Goal: Information Seeking & Learning: Learn about a topic

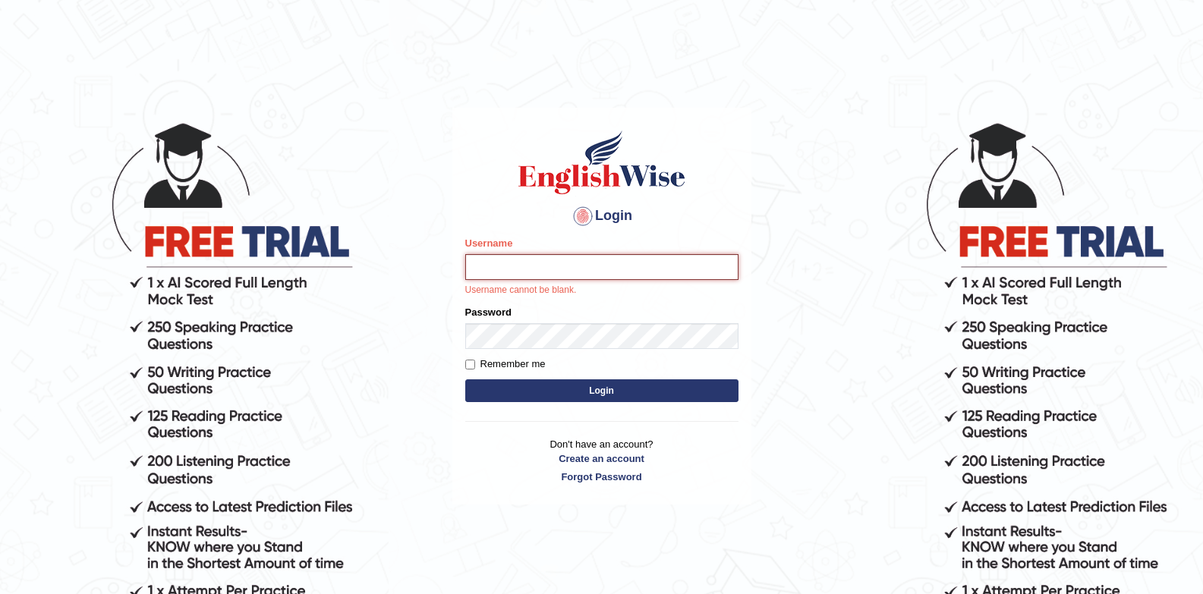
click at [606, 261] on input "Username" at bounding box center [601, 267] width 273 height 26
paste input "Talentededucation"
type input "Talentededucation"
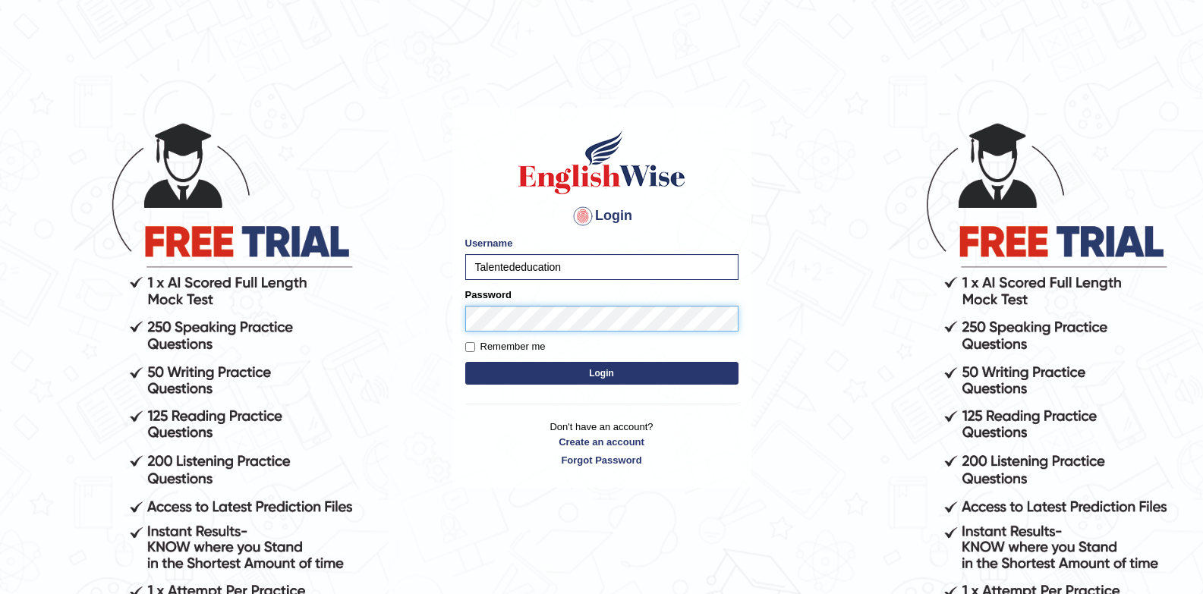
click at [465, 362] on button "Login" at bounding box center [601, 373] width 273 height 23
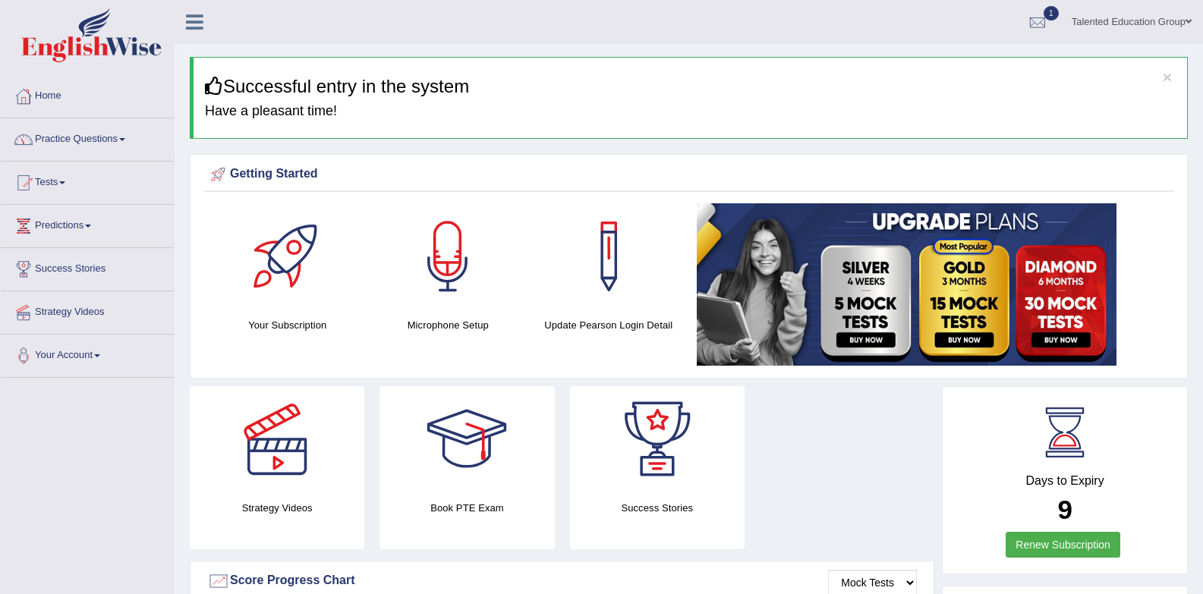
click at [125, 139] on span at bounding box center [122, 139] width 6 height 3
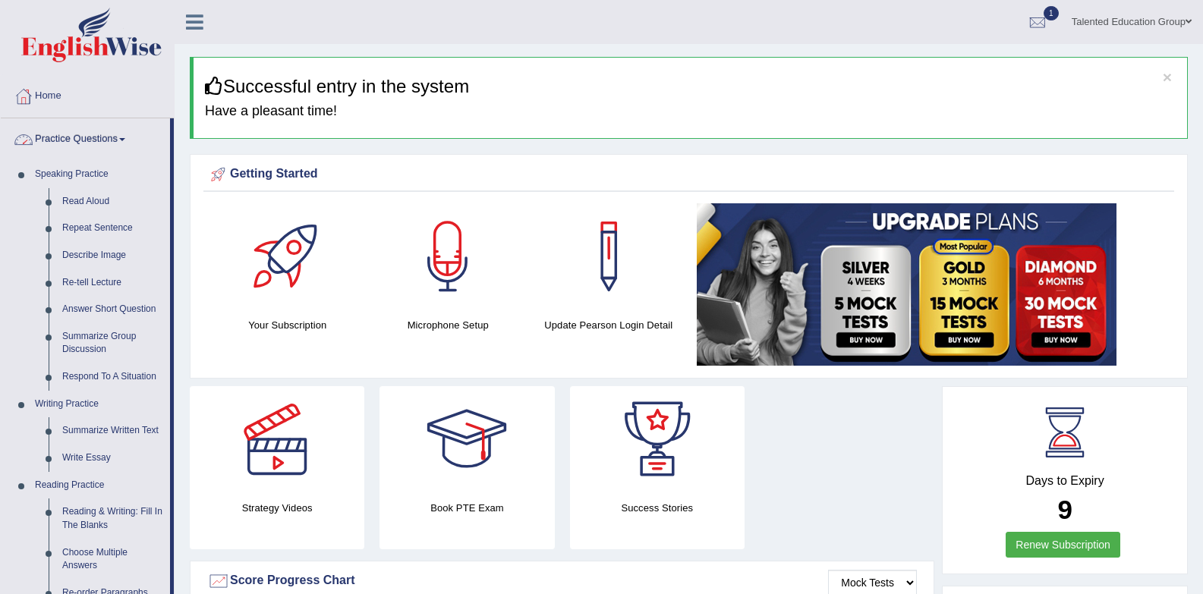
click at [85, 146] on link "Practice Questions" at bounding box center [85, 137] width 169 height 38
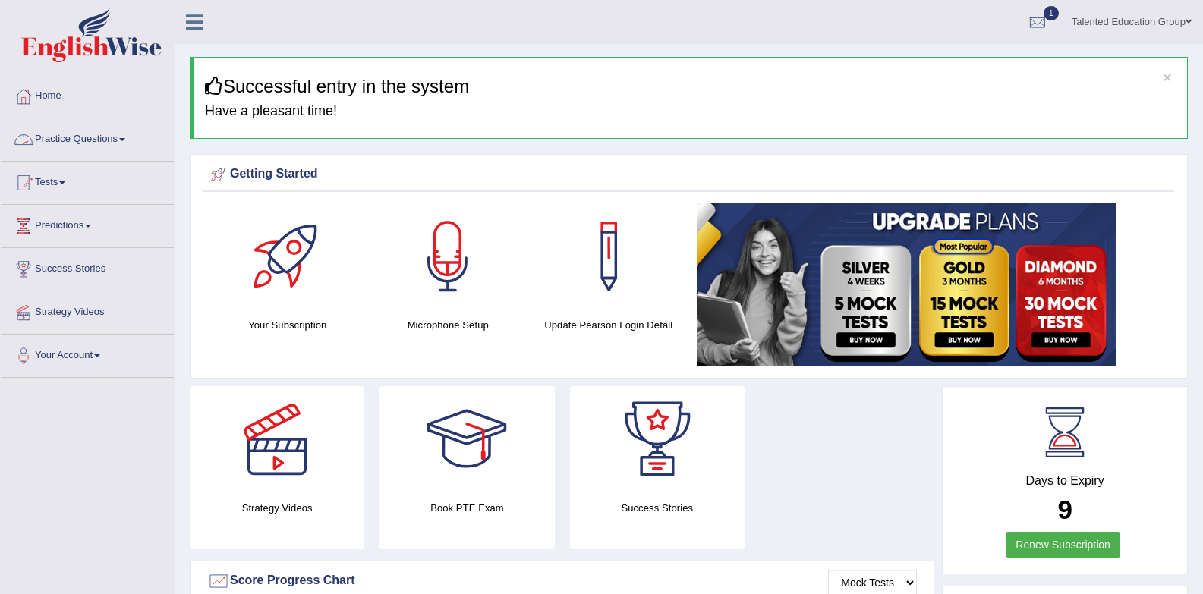
click at [87, 146] on link "Practice Questions" at bounding box center [87, 137] width 173 height 38
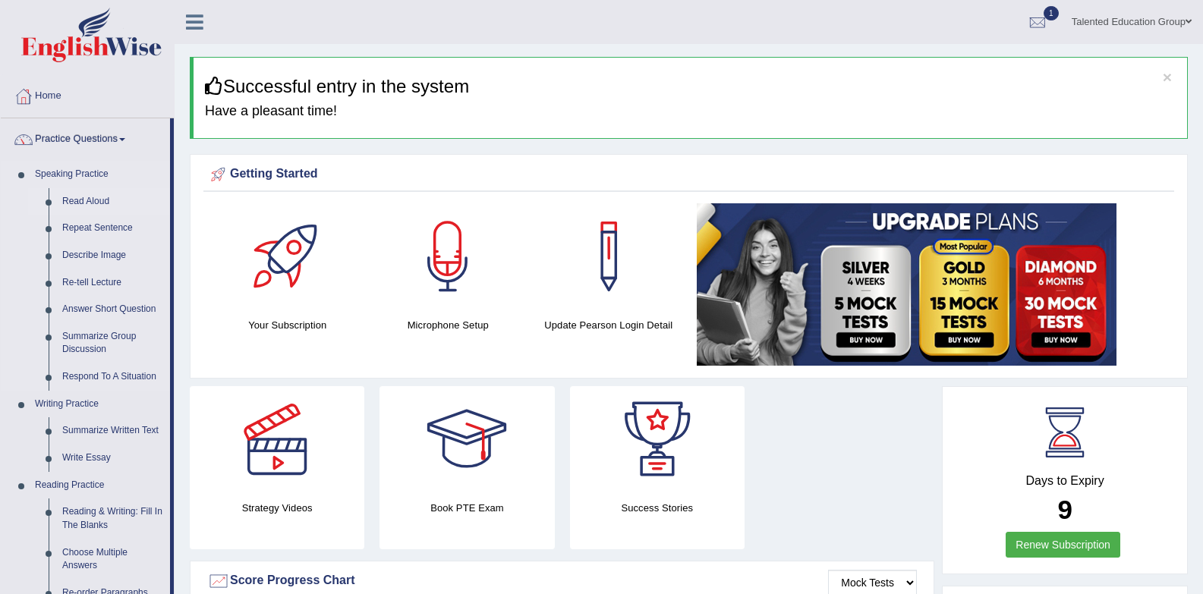
click at [90, 193] on link "Read Aloud" at bounding box center [112, 201] width 115 height 27
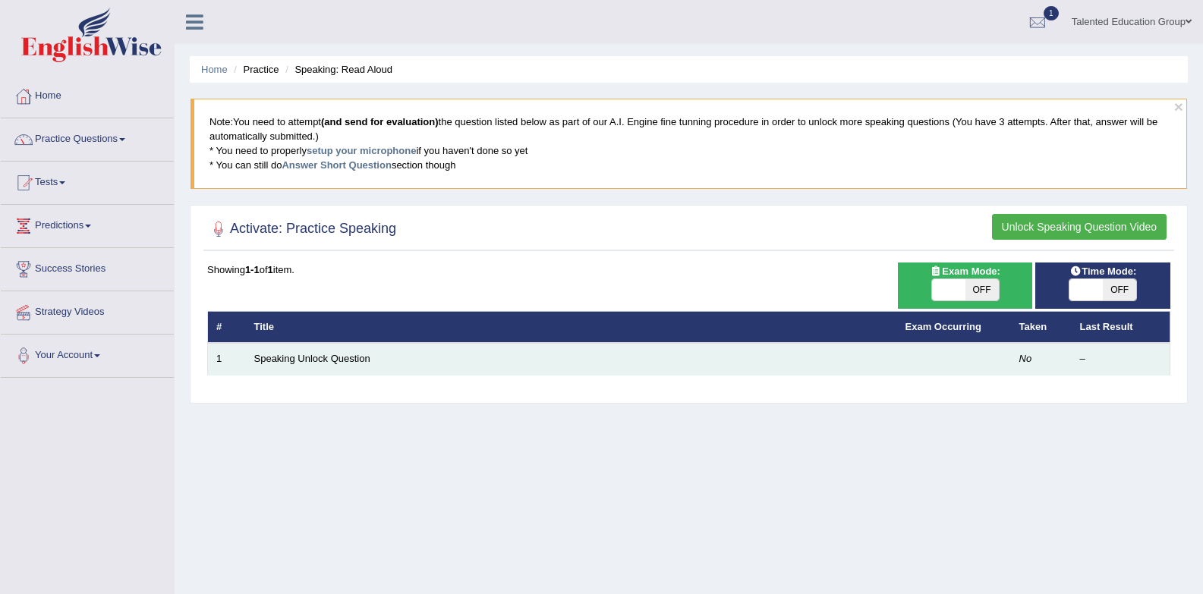
click at [373, 361] on td "Speaking Unlock Question" at bounding box center [571, 359] width 651 height 32
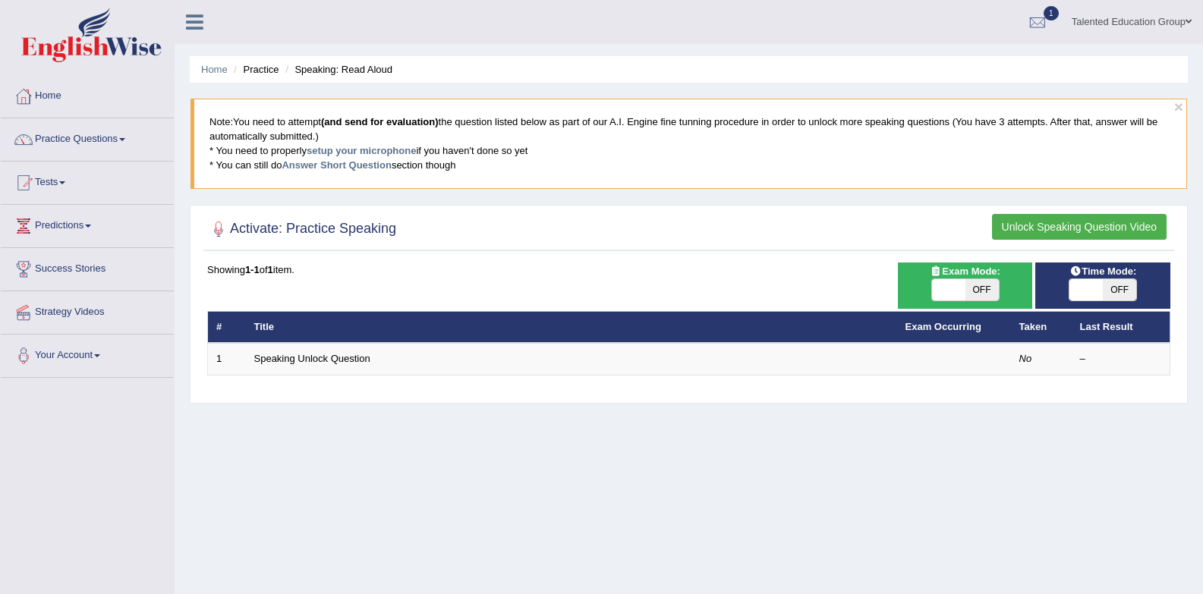
click at [1099, 227] on button "Unlock Speaking Question Video" at bounding box center [1079, 227] width 175 height 26
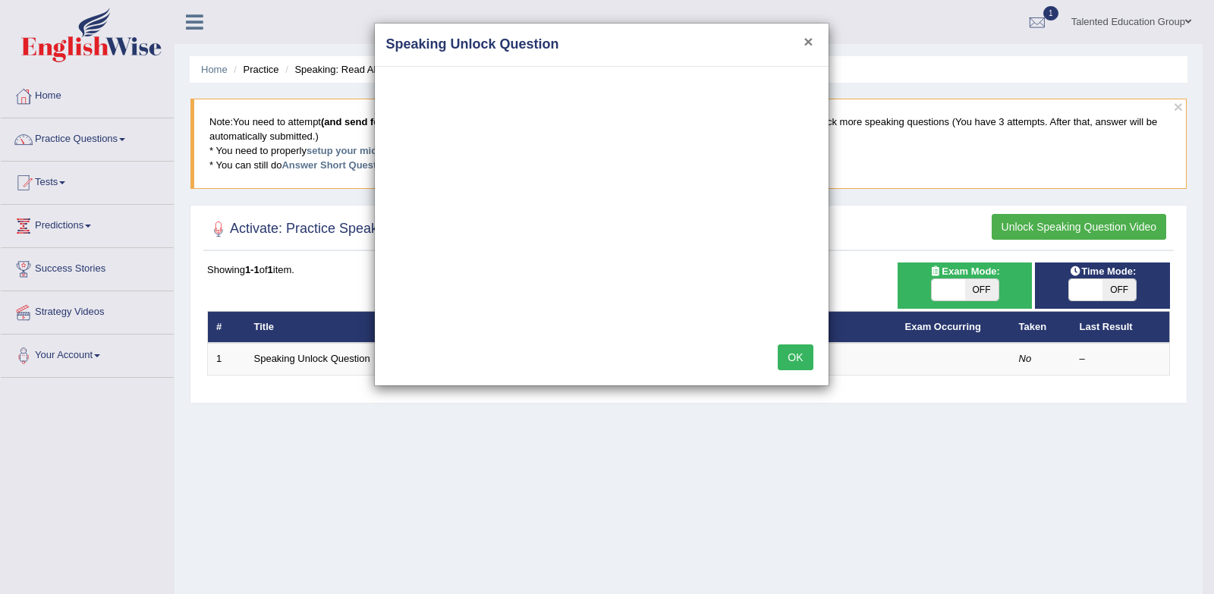
click at [811, 40] on button "×" at bounding box center [808, 41] width 9 height 16
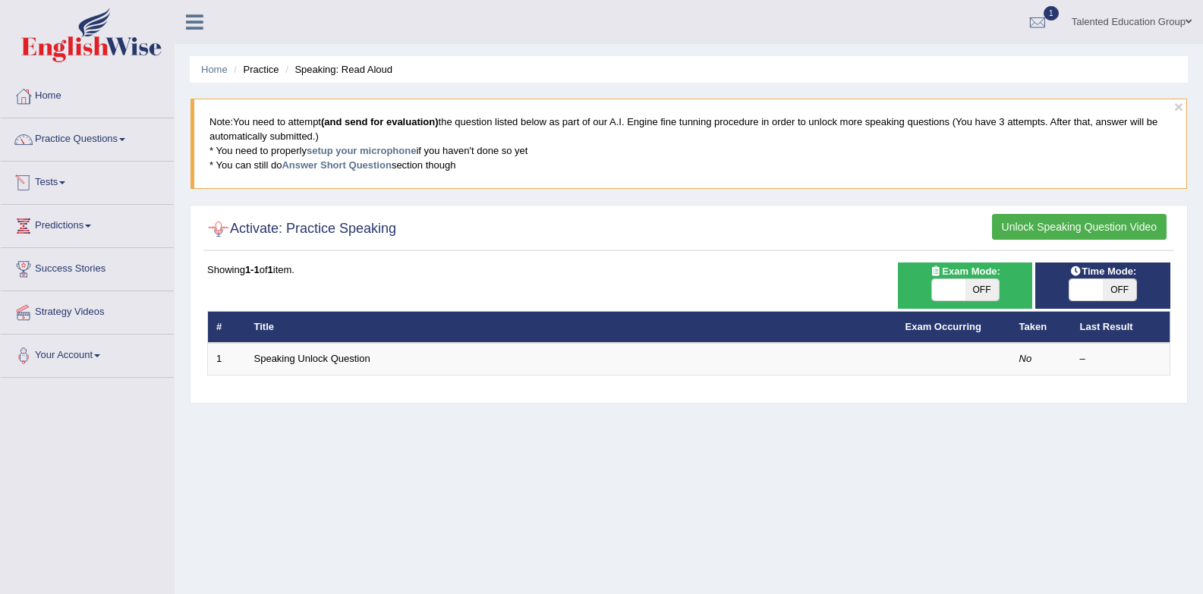
click at [58, 176] on link "Tests" at bounding box center [87, 181] width 173 height 38
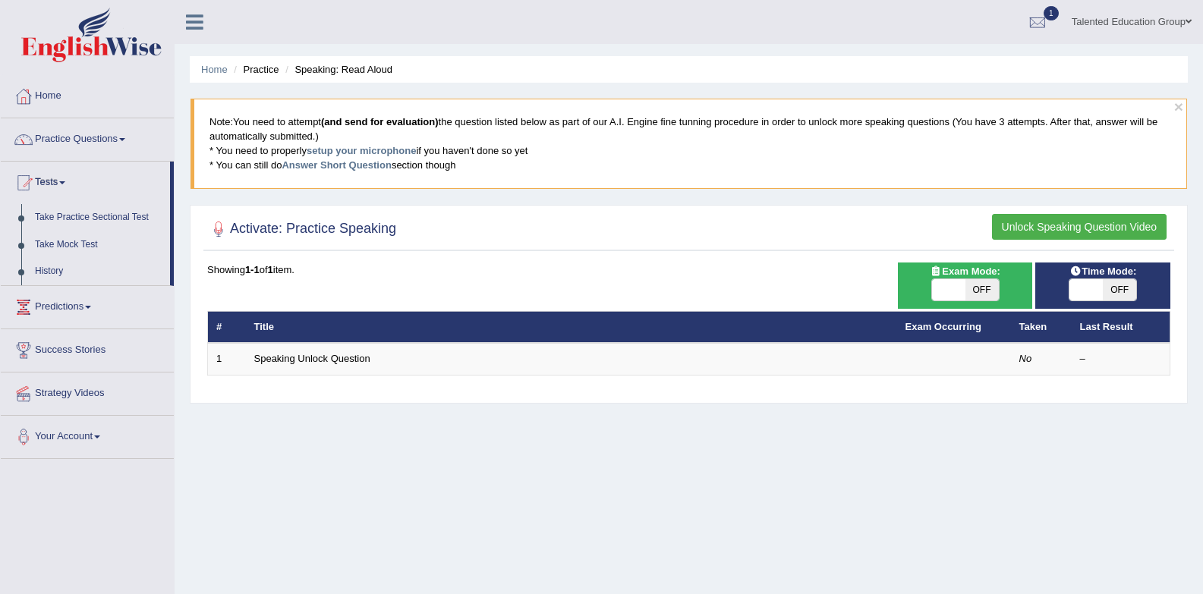
click at [99, 206] on link "Take Practice Sectional Test" at bounding box center [99, 217] width 142 height 27
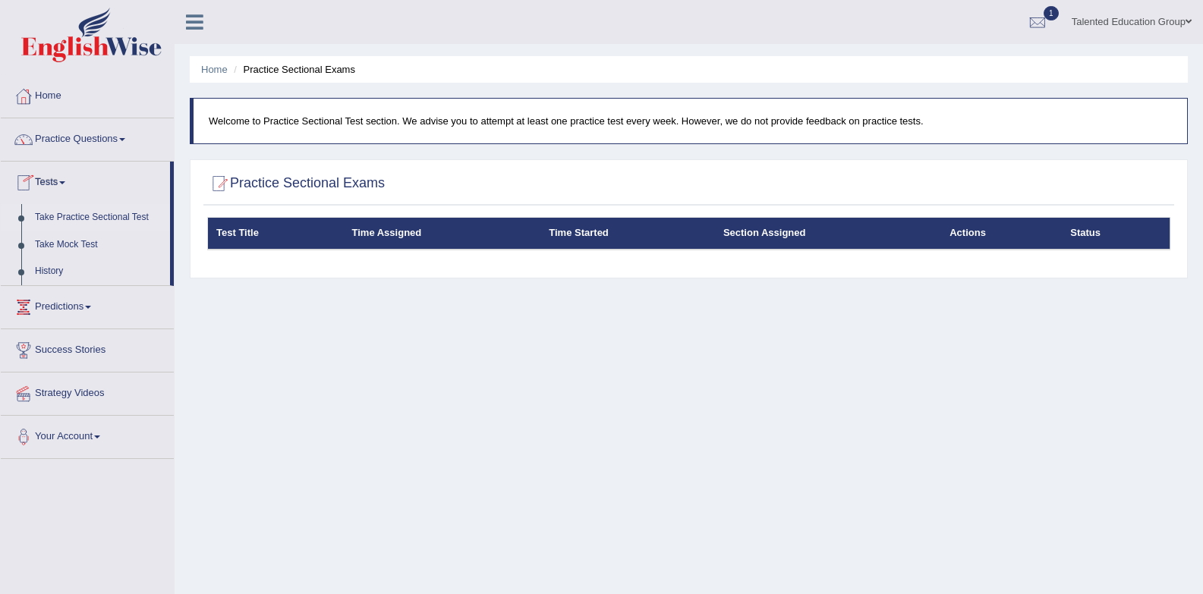
click at [288, 175] on h2 "Practice Sectional Exams" at bounding box center [296, 183] width 178 height 23
click at [217, 186] on div at bounding box center [218, 183] width 23 height 23
drag, startPoint x: 271, startPoint y: 181, endPoint x: 409, endPoint y: 188, distance: 138.3
click at [409, 188] on div "Practice Sectional Exams" at bounding box center [688, 187] width 971 height 38
click at [405, 178] on div at bounding box center [688, 183] width 963 height 31
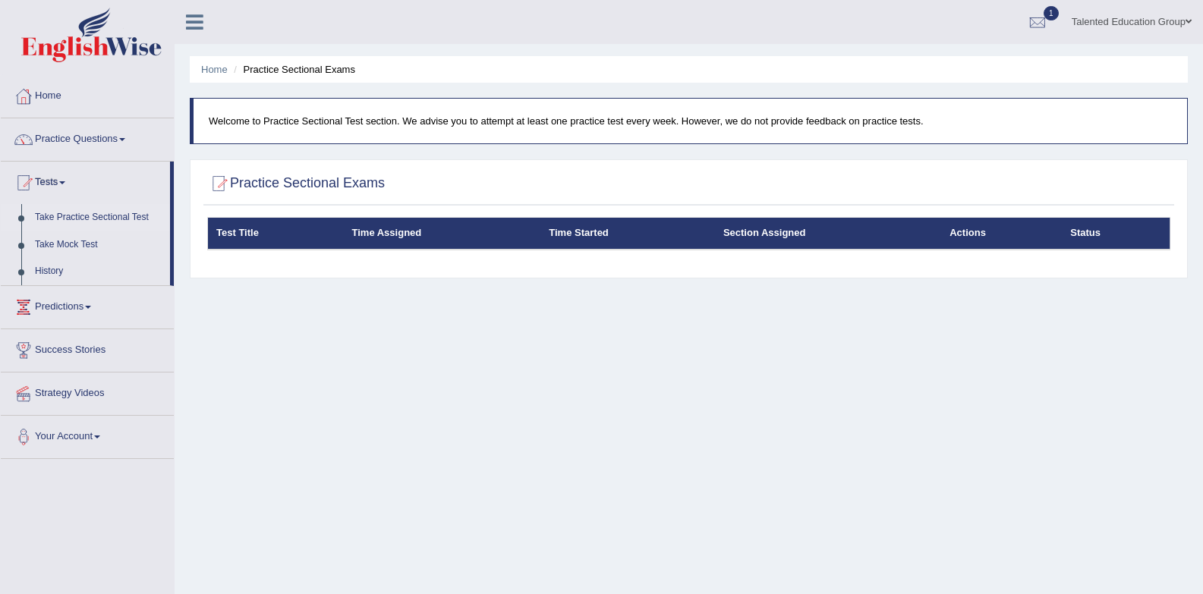
click at [475, 123] on p "Welcome to Practice Sectional Test section. We advise you to attempt at least o…" at bounding box center [690, 121] width 963 height 14
click at [89, 214] on link "Take Practice Sectional Test" at bounding box center [99, 217] width 142 height 27
click at [73, 238] on link "Take Mock Test" at bounding box center [99, 244] width 142 height 27
click at [71, 98] on link "Home" at bounding box center [87, 94] width 173 height 38
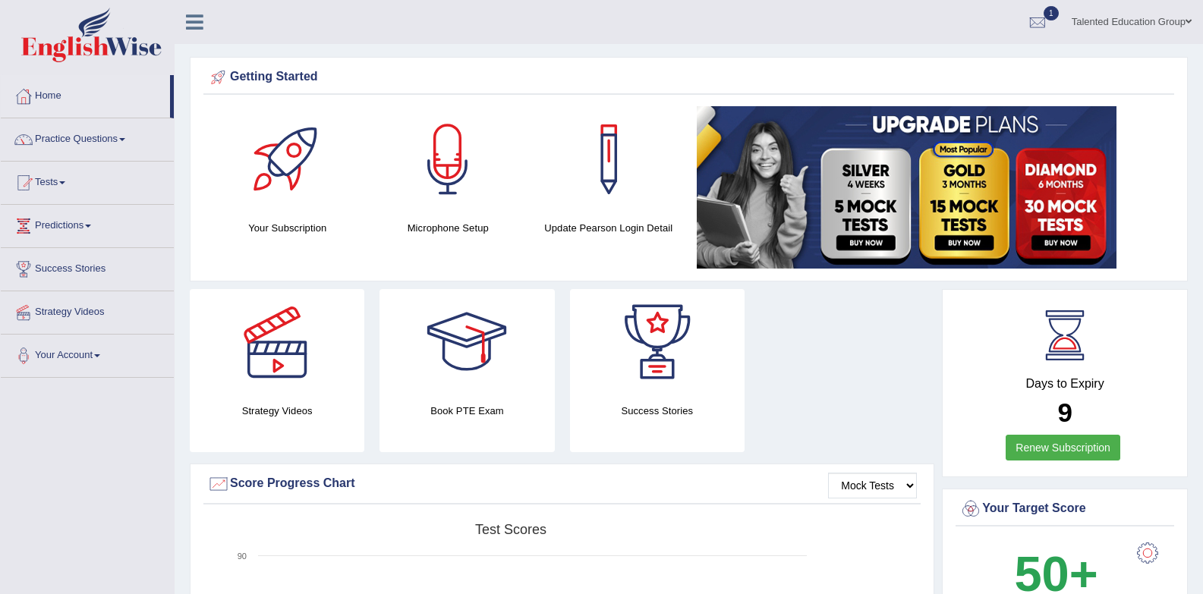
click at [625, 182] on div at bounding box center [609, 159] width 106 height 106
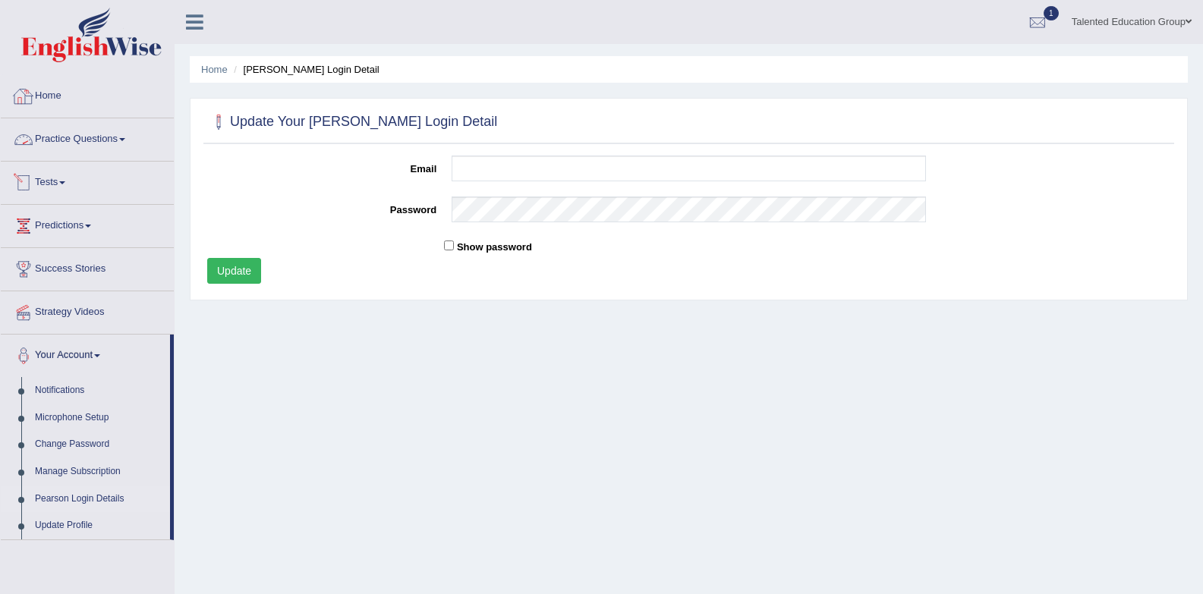
click at [96, 55] on img at bounding box center [91, 35] width 140 height 55
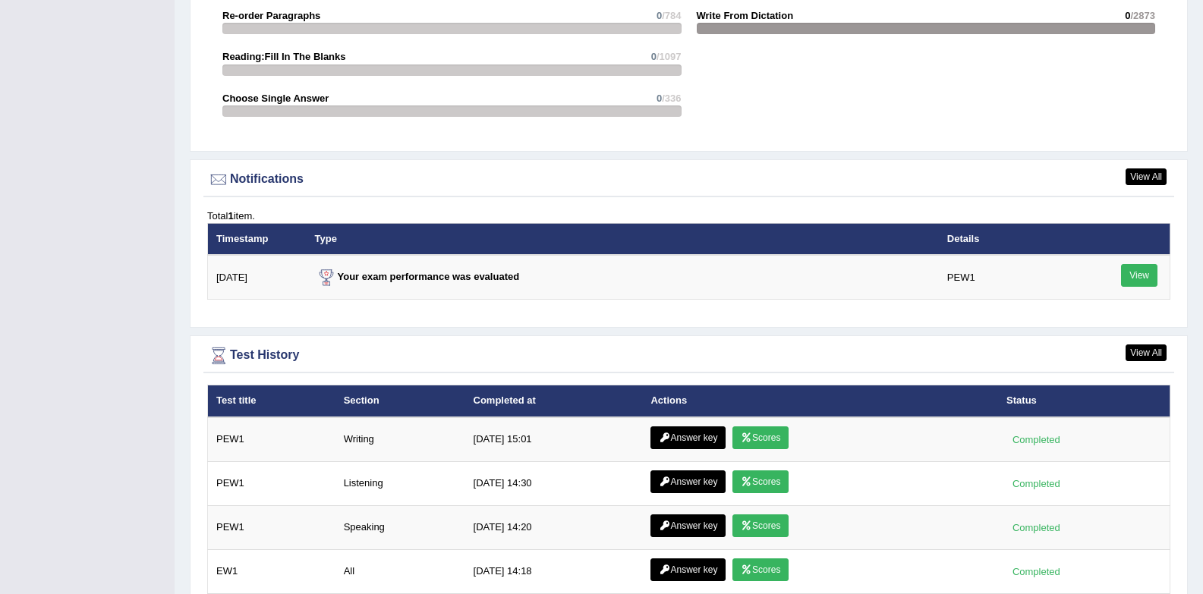
scroll to position [1513, 0]
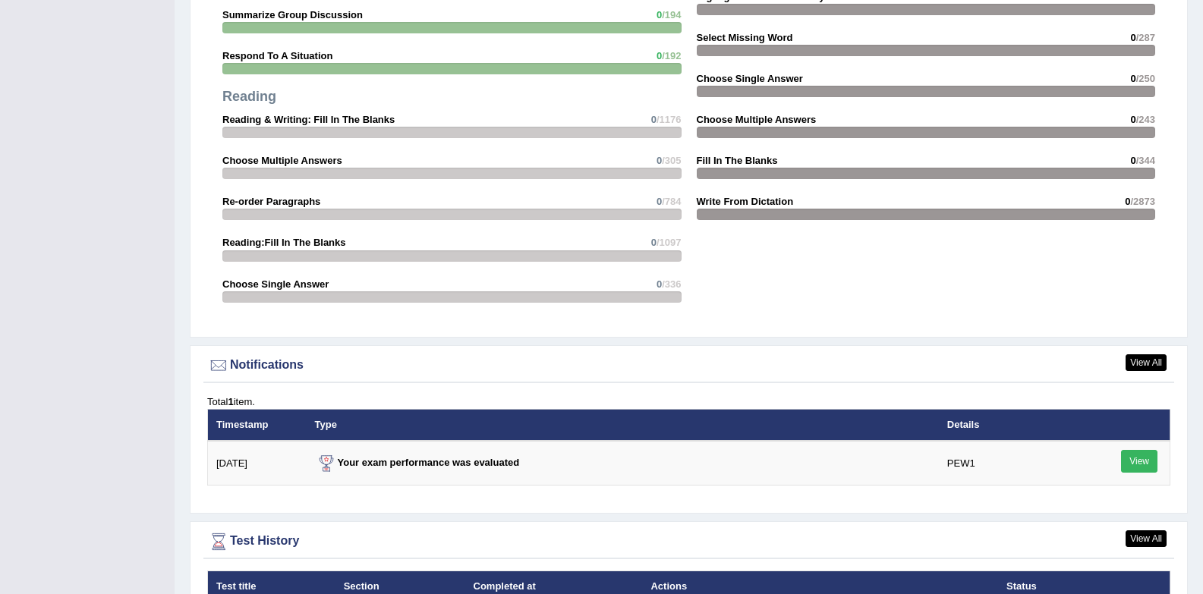
click at [341, 118] on strong "Reading & Writing: Fill In The Blanks" at bounding box center [308, 119] width 172 height 11
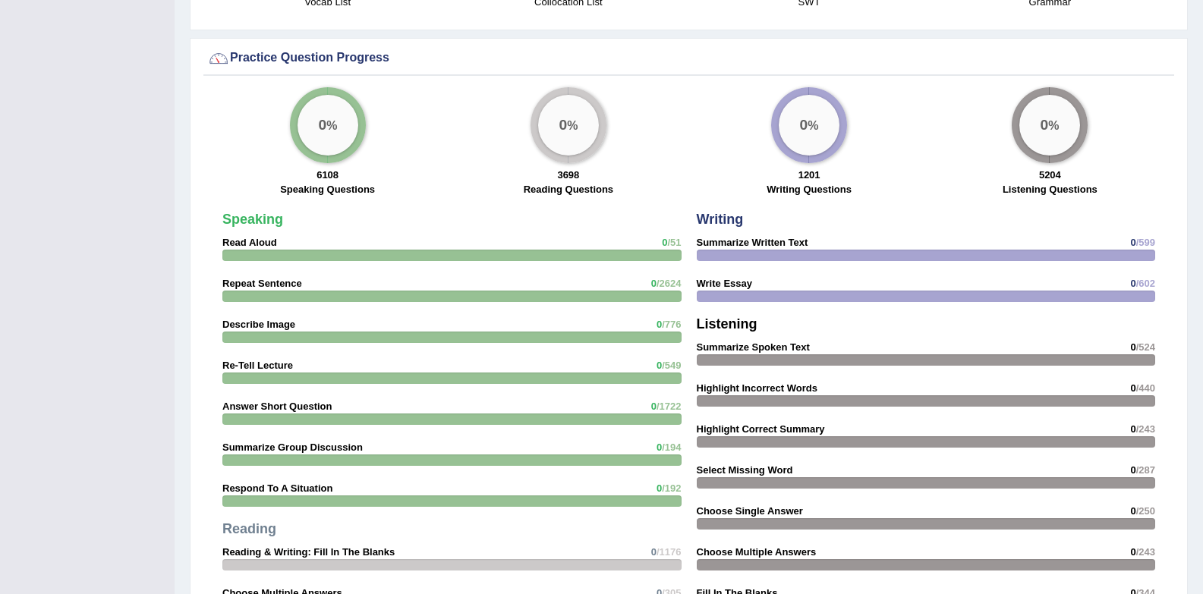
scroll to position [1057, 0]
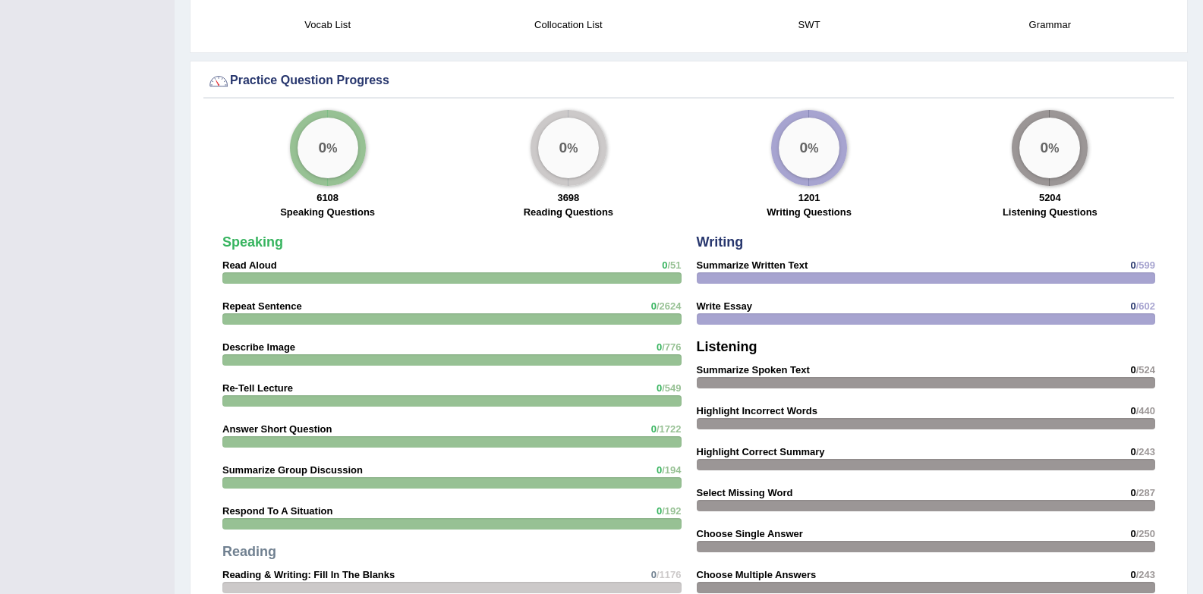
click at [37, 38] on div "Toggle navigation Home Practice Questions Speaking Practice Read Aloud Repeat S…" at bounding box center [601, 144] width 1203 height 2403
